Goal: Information Seeking & Learning: Learn about a topic

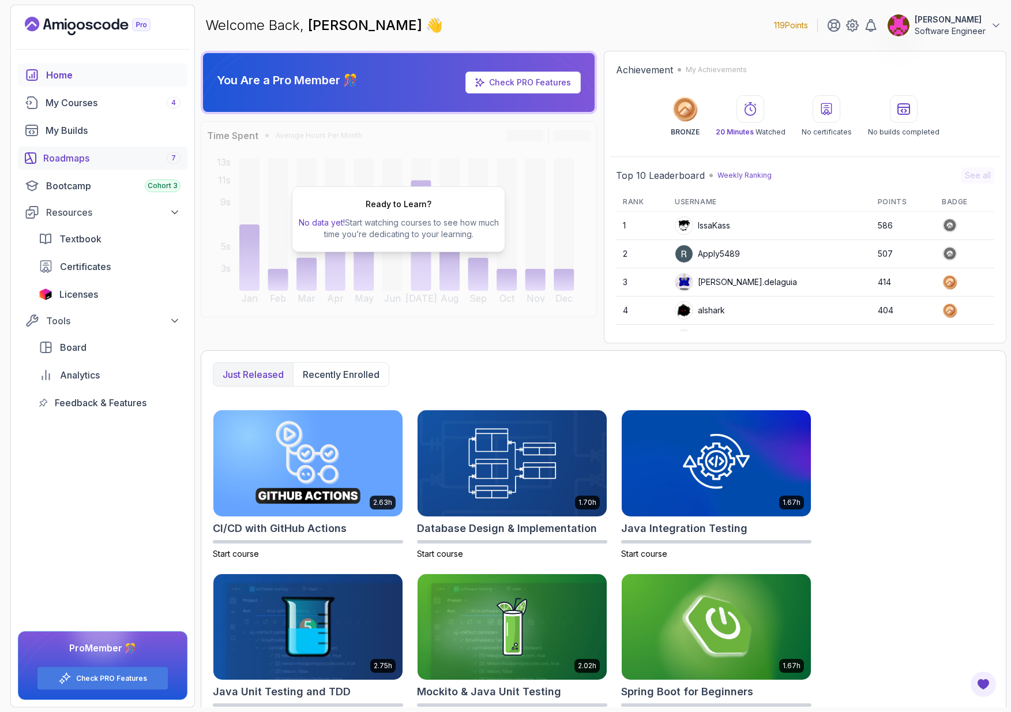
click at [118, 154] on div "Roadmaps 7" at bounding box center [111, 158] width 137 height 14
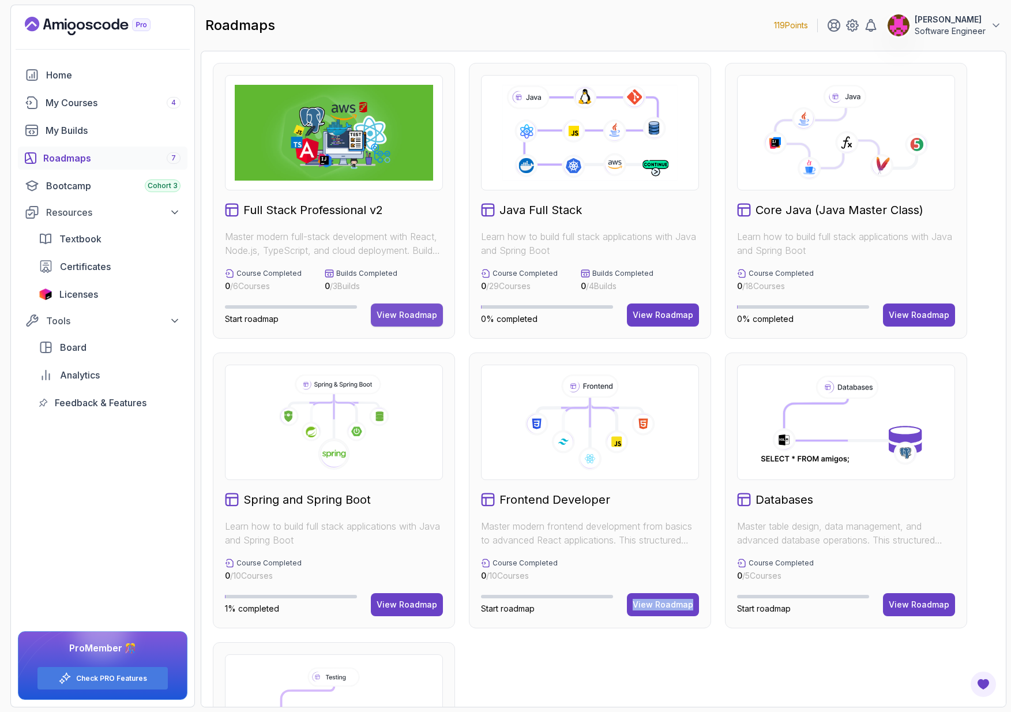
click at [423, 317] on div "View Roadmap" at bounding box center [407, 315] width 61 height 12
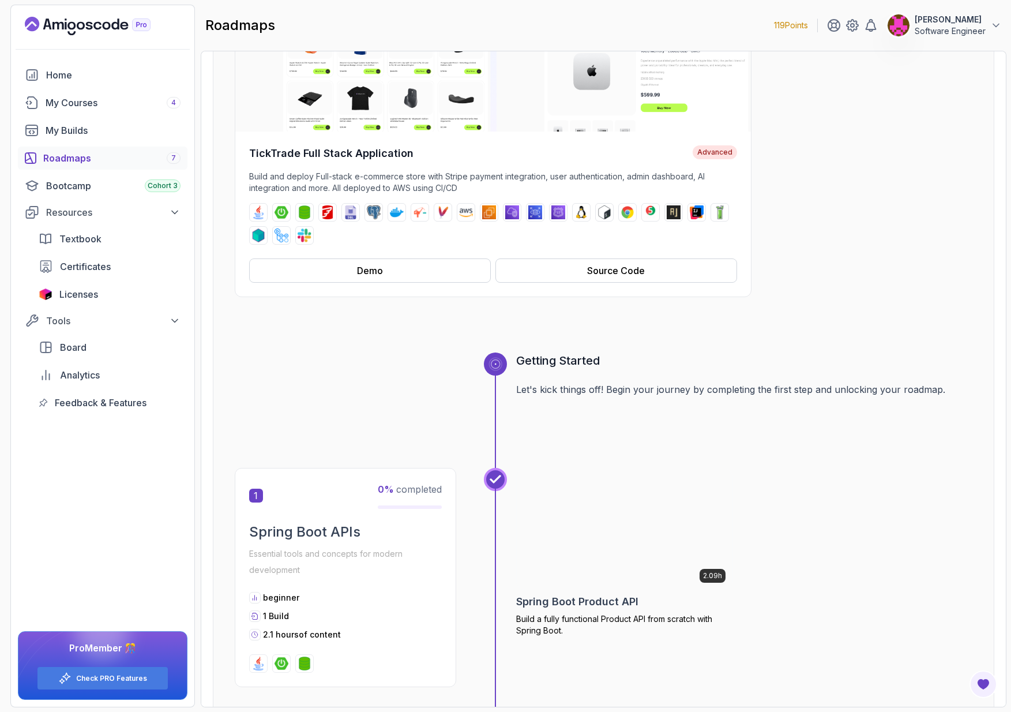
scroll to position [185, 0]
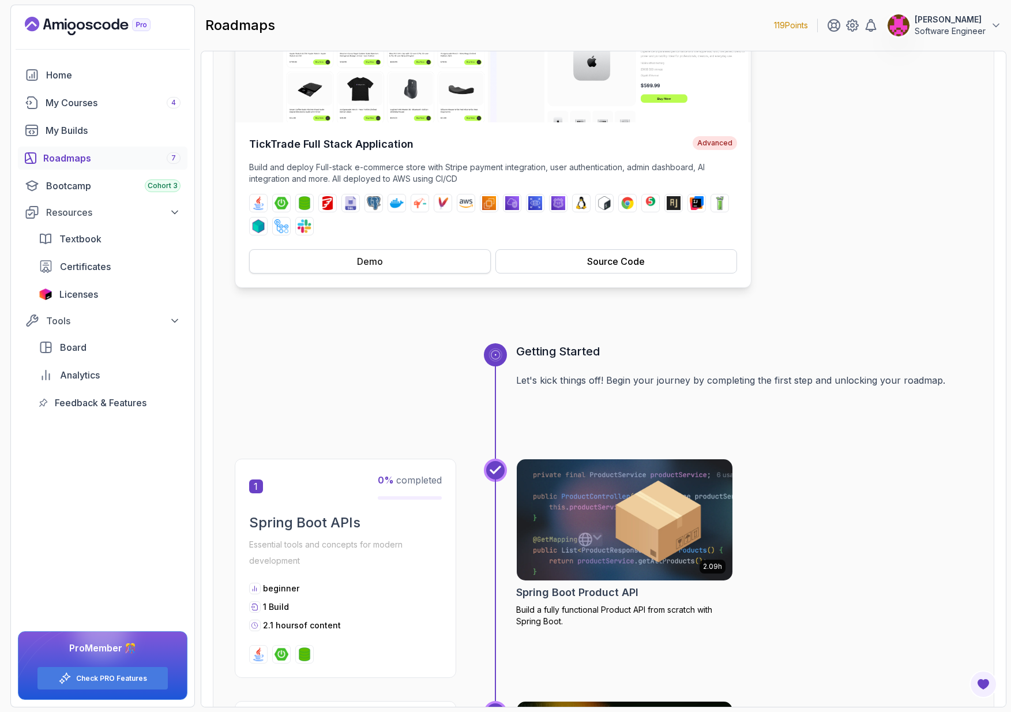
click at [446, 262] on button "Demo" at bounding box center [370, 261] width 242 height 24
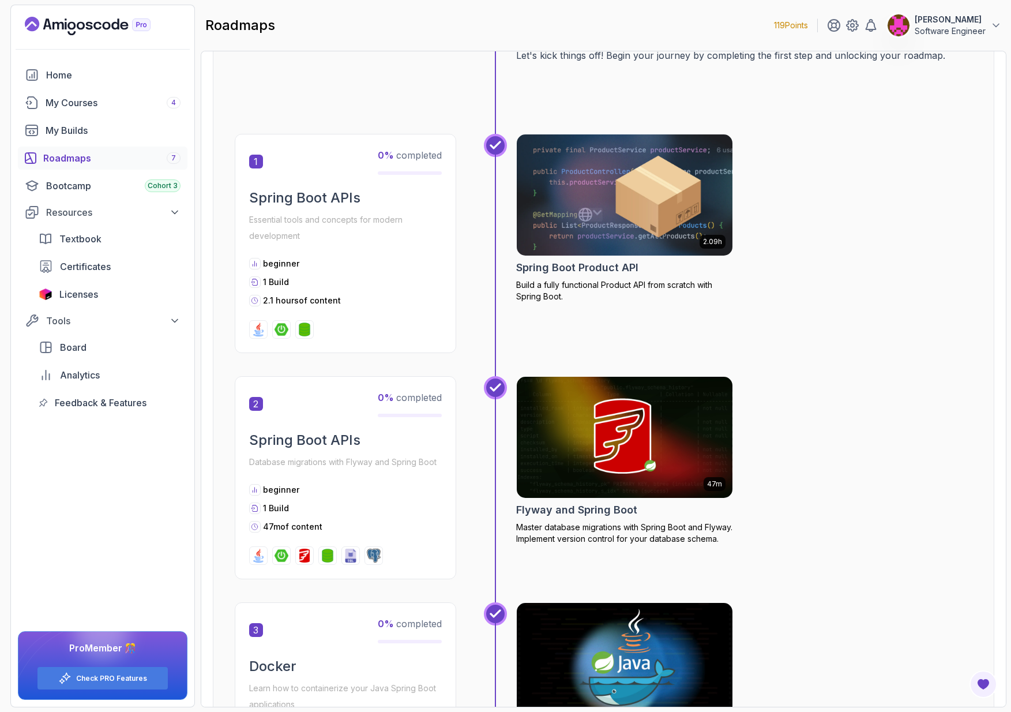
scroll to position [505, 0]
